Goal: Obtain resource: Obtain resource

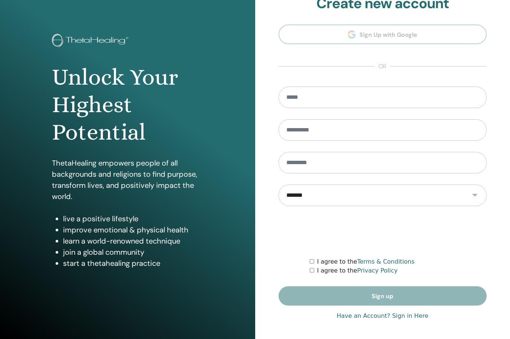
scroll to position [17, 0]
click at [412, 318] on link "Have an Account? Sign in Here" at bounding box center [383, 315] width 92 height 9
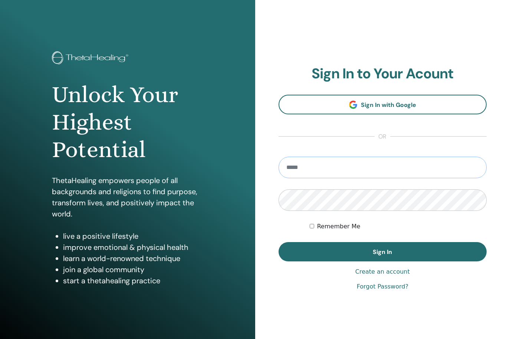
type input "**********"
click at [383, 252] on button "Sign In" at bounding box center [383, 251] width 209 height 19
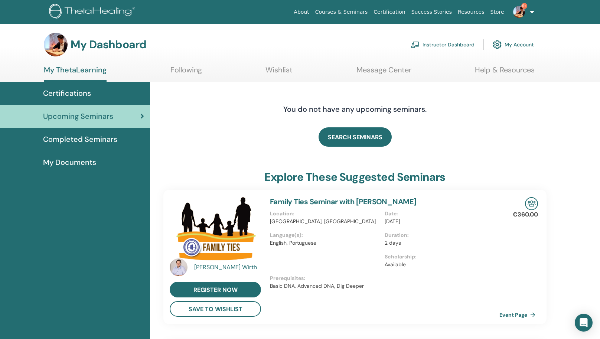
click at [442, 45] on link "Instructor Dashboard" at bounding box center [443, 44] width 64 height 16
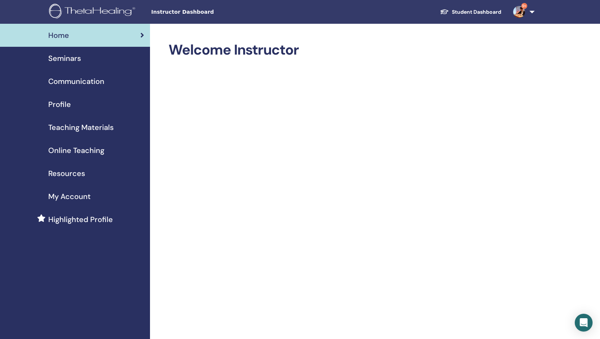
click at [101, 56] on div "Seminars" at bounding box center [75, 58] width 138 height 11
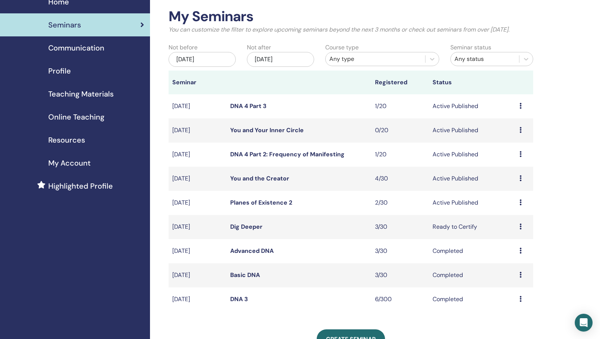
scroll to position [45, 0]
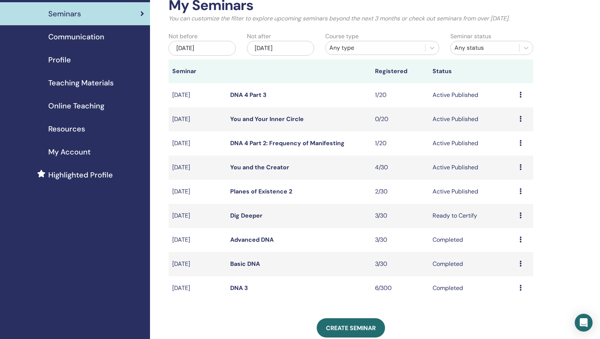
click at [74, 129] on span "Resources" at bounding box center [66, 128] width 37 height 11
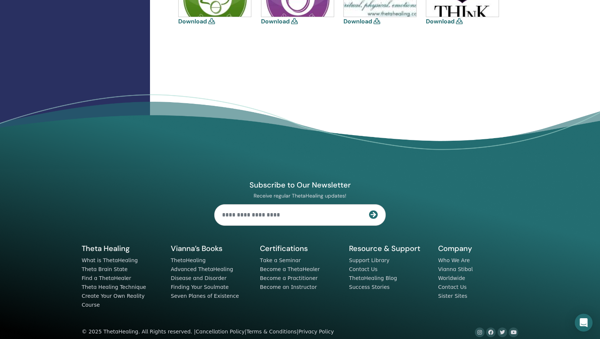
scroll to position [23, 0]
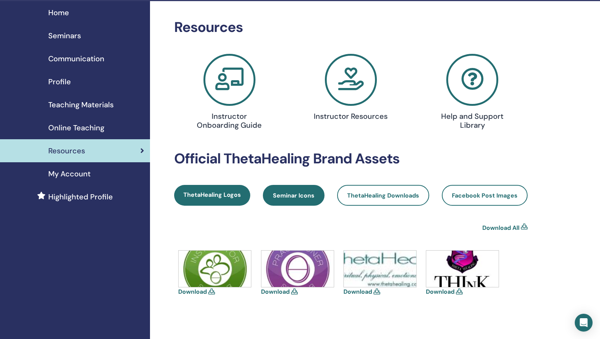
click at [300, 194] on span "Seminar Icons" at bounding box center [294, 196] width 42 height 8
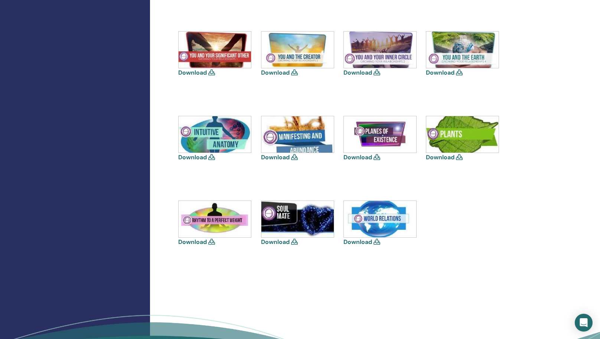
scroll to position [404, 0]
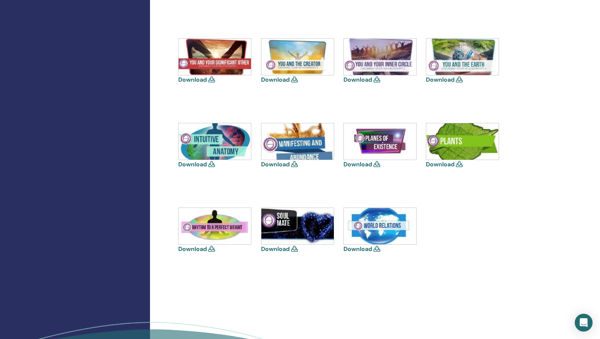
click at [164, 197] on div "Resources Instructor Onboarding Guide Instructor Resources Help and Support Lib…" at bounding box center [375, 8] width 450 height 776
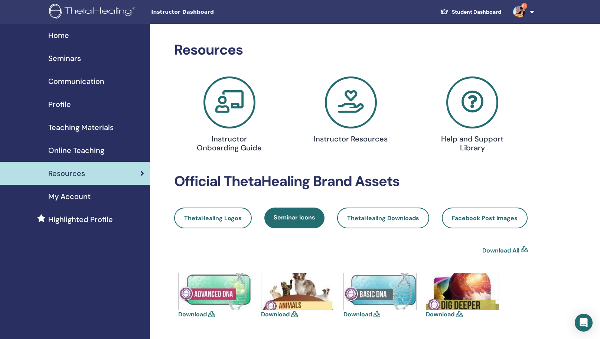
scroll to position [0, 0]
click at [115, 128] on div "Teaching Materials" at bounding box center [75, 127] width 138 height 11
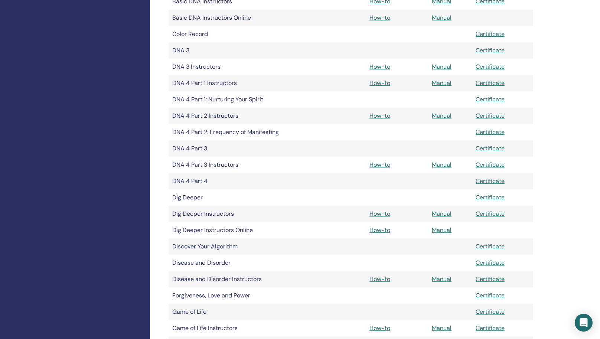
scroll to position [323, 0]
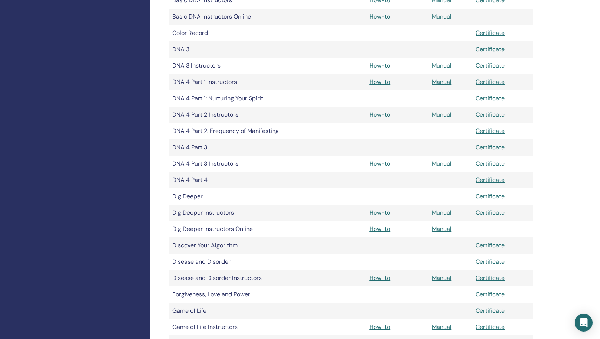
click at [381, 117] on link "How-to" at bounding box center [379, 115] width 21 height 8
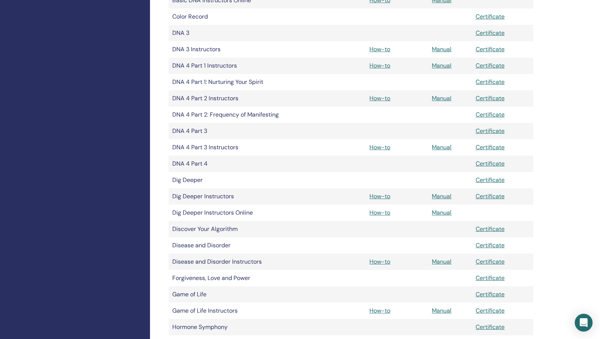
scroll to position [339, 0]
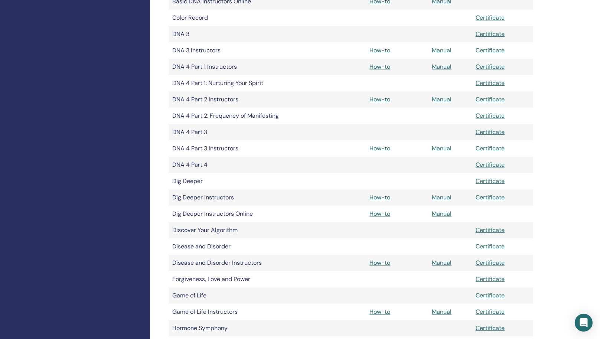
click at [439, 151] on link "Manual" at bounding box center [442, 148] width 20 height 8
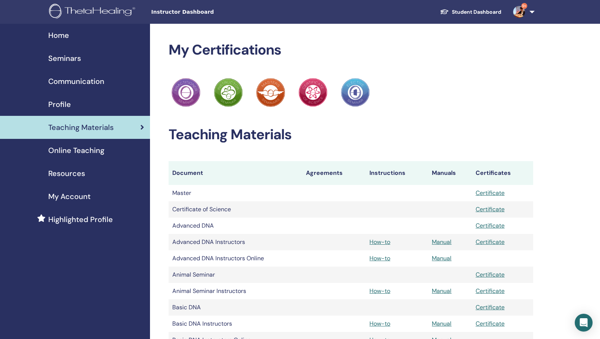
scroll to position [339, 0]
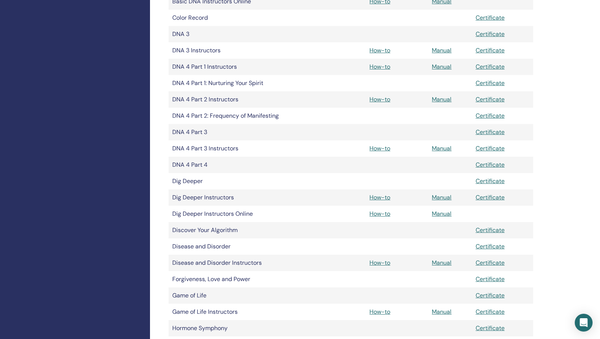
click at [380, 148] on link "How-to" at bounding box center [379, 148] width 21 height 8
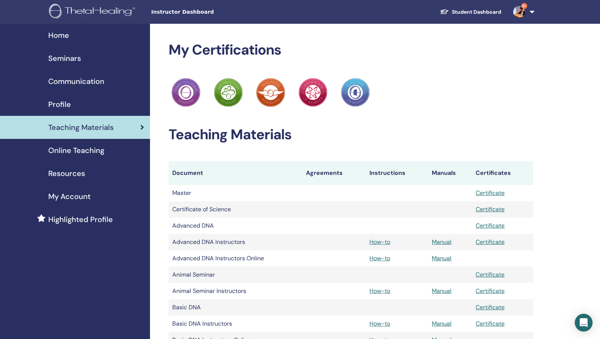
click at [97, 57] on div "Seminars" at bounding box center [75, 58] width 138 height 11
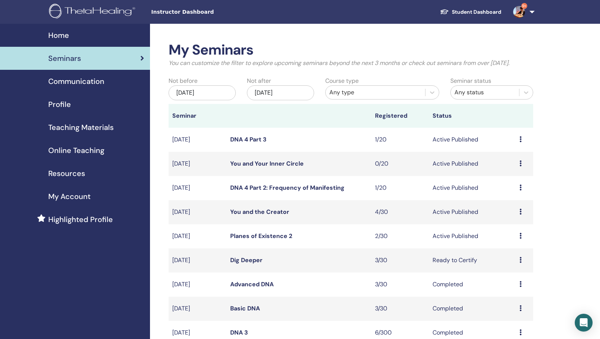
click at [167, 167] on div "My Seminars You can customize the filter to explore upcoming seminars beyond th…" at bounding box center [375, 341] width 450 height 635
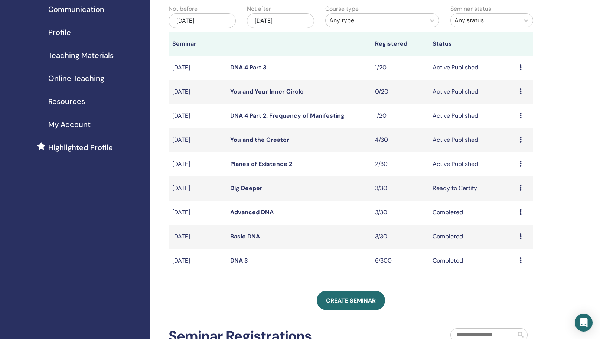
scroll to position [68, 0]
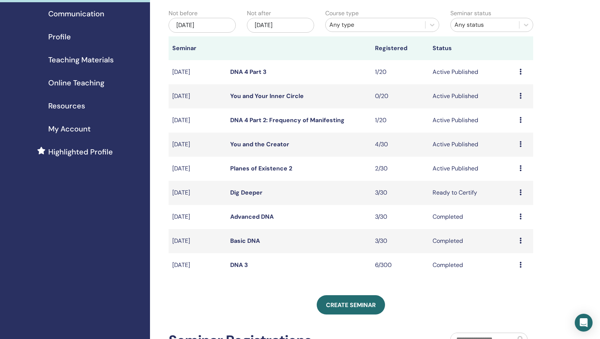
click at [322, 253] on td "Basic DNA" at bounding box center [298, 241] width 145 height 24
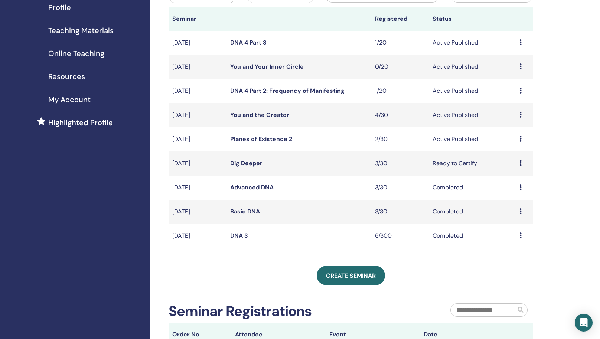
scroll to position [100, 0]
